Goal: Task Accomplishment & Management: Manage account settings

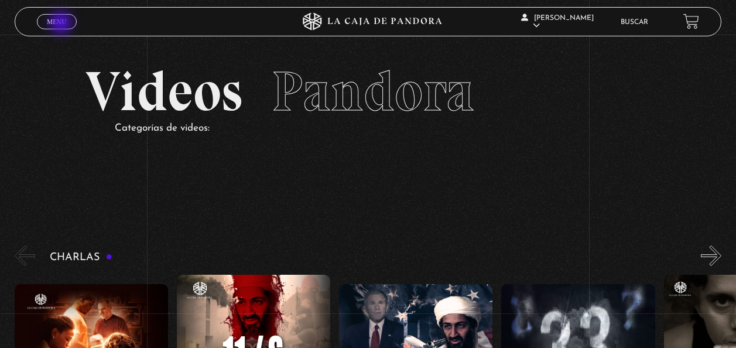
scroll to position [5170, 0]
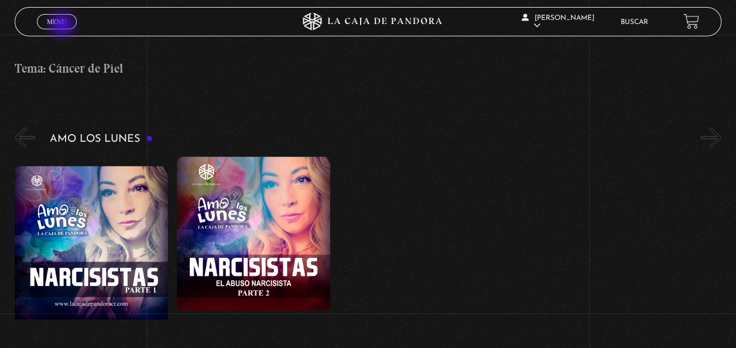
drag, startPoint x: 0, startPoint y: 0, endPoint x: 63, endPoint y: 26, distance: 68.3
click at [63, 26] on link "Menu Cerrar" at bounding box center [57, 21] width 40 height 15
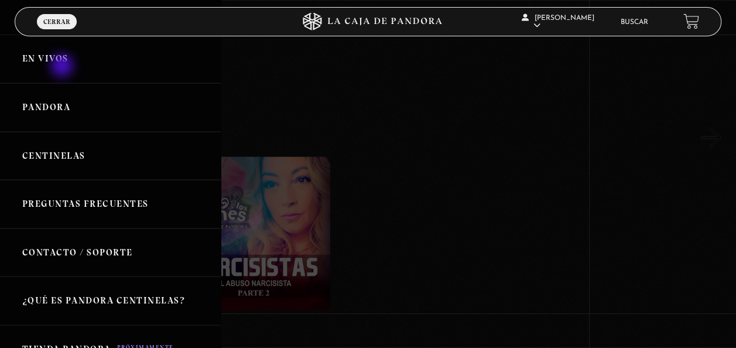
click at [63, 67] on link "En vivos" at bounding box center [110, 59] width 221 height 49
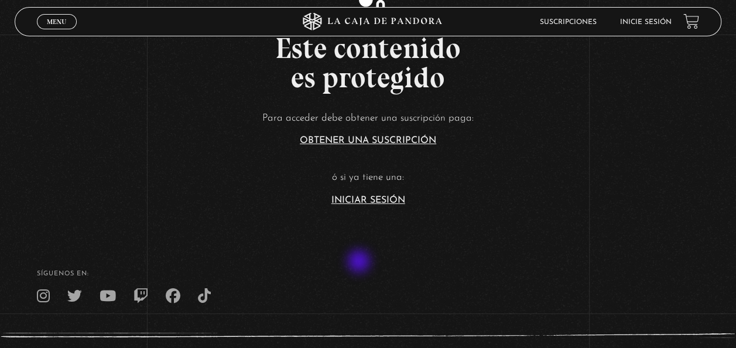
scroll to position [234, 0]
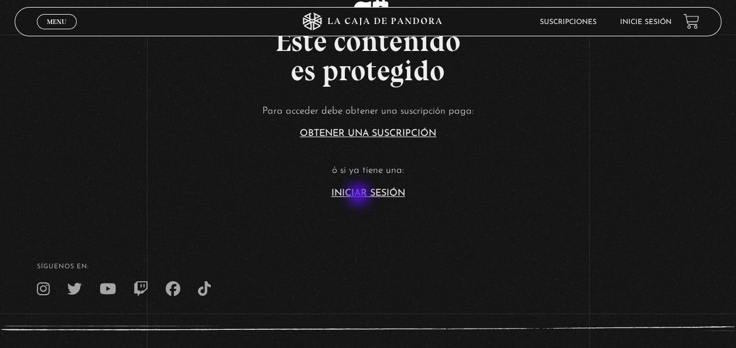
click at [359, 195] on link "Iniciar Sesión" at bounding box center [368, 192] width 74 height 9
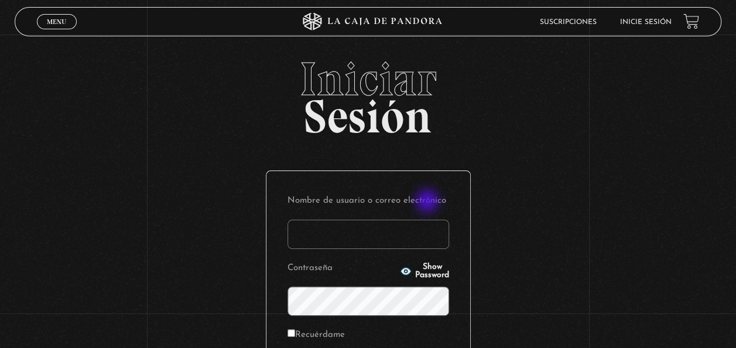
type input "[EMAIL_ADDRESS][DOMAIN_NAME]"
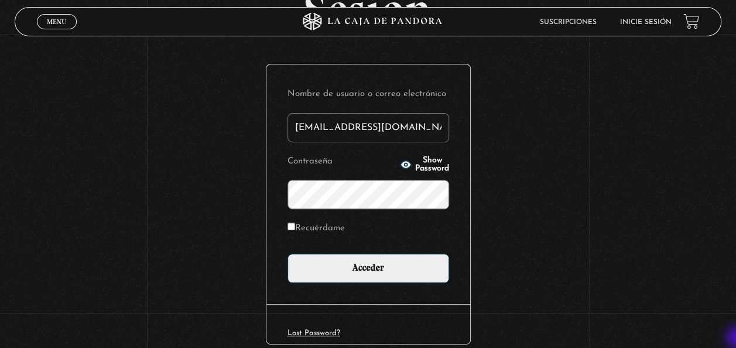
scroll to position [117, 0]
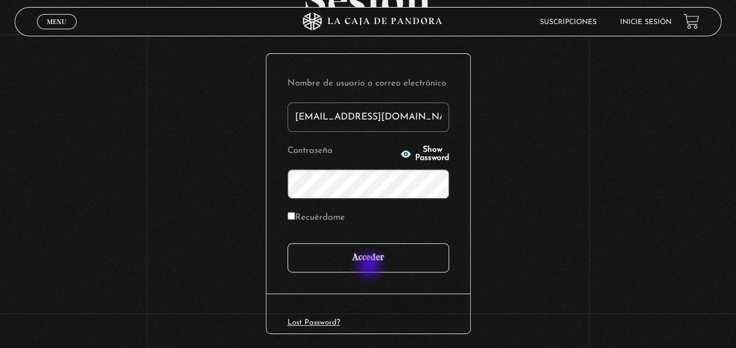
click at [370, 266] on input "Acceder" at bounding box center [368, 257] width 162 height 29
